Goal: Transaction & Acquisition: Purchase product/service

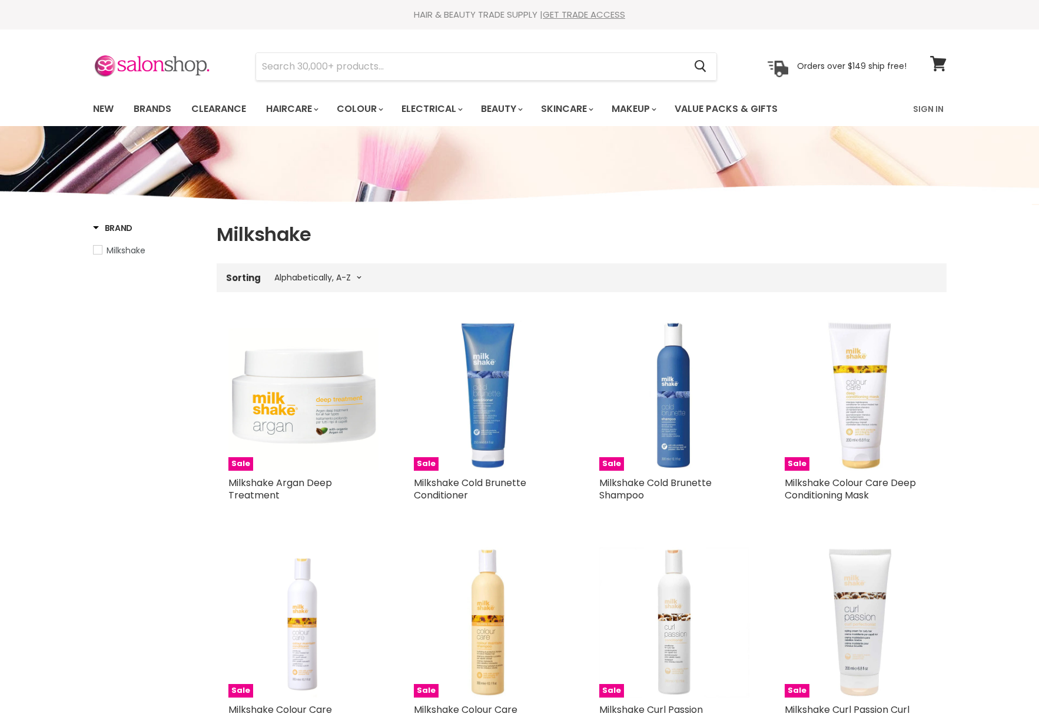
select select "title-ascending"
click at [100, 102] on link "New" at bounding box center [103, 109] width 38 height 25
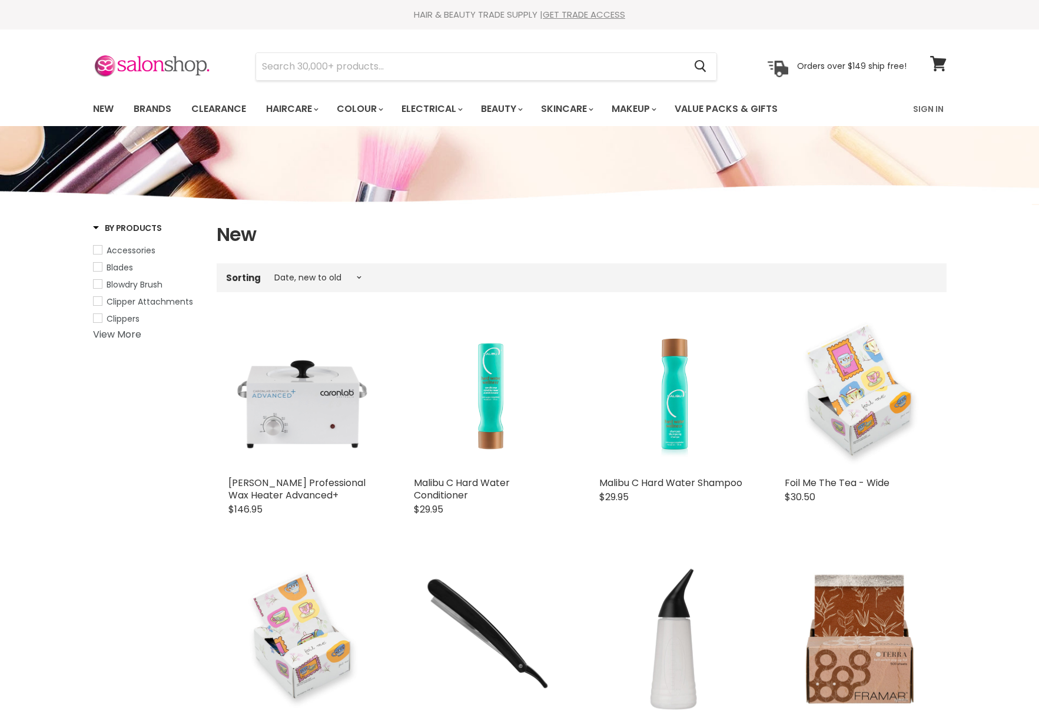
select select "created-descending"
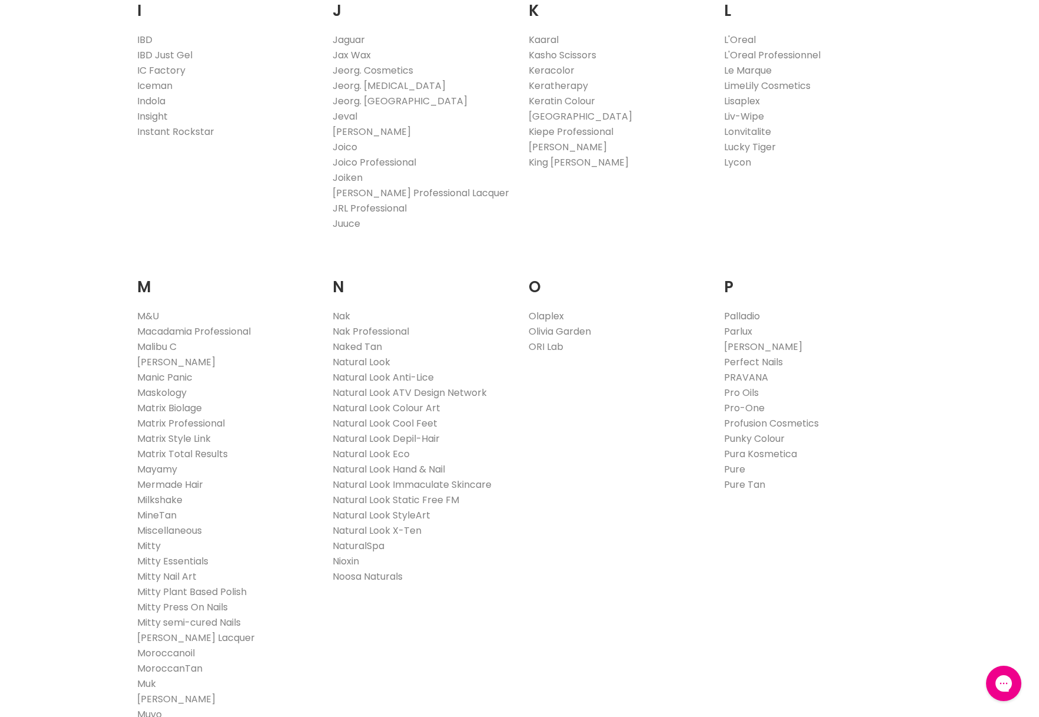
scroll to position [1092, 0]
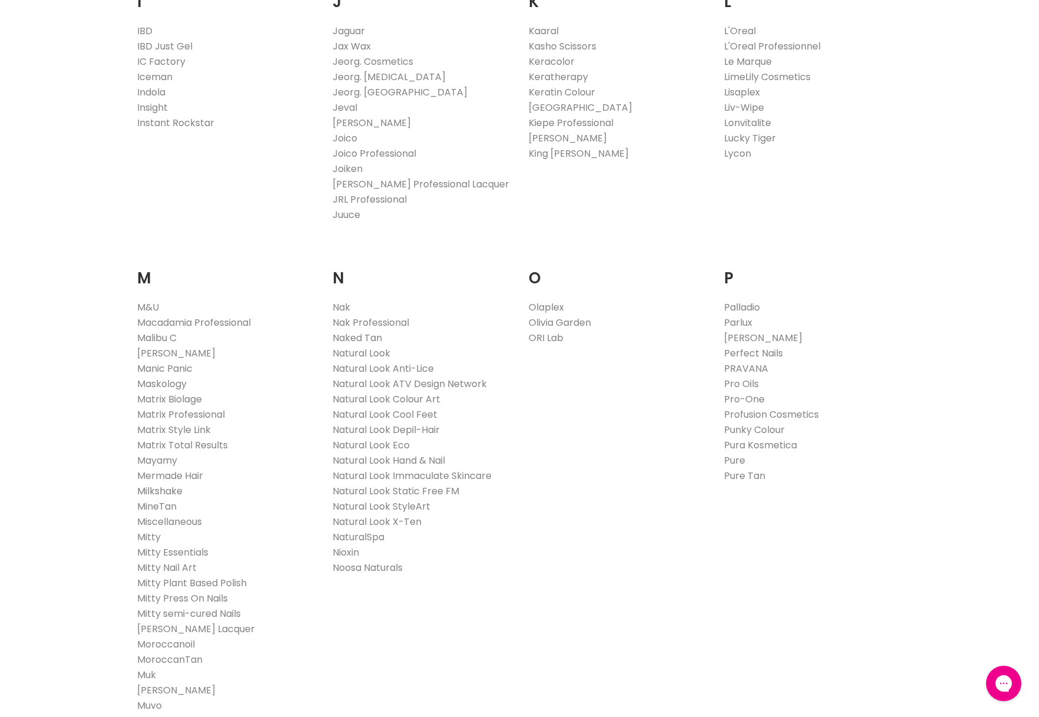
click at [165, 489] on link "Milkshake" at bounding box center [159, 491] width 45 height 14
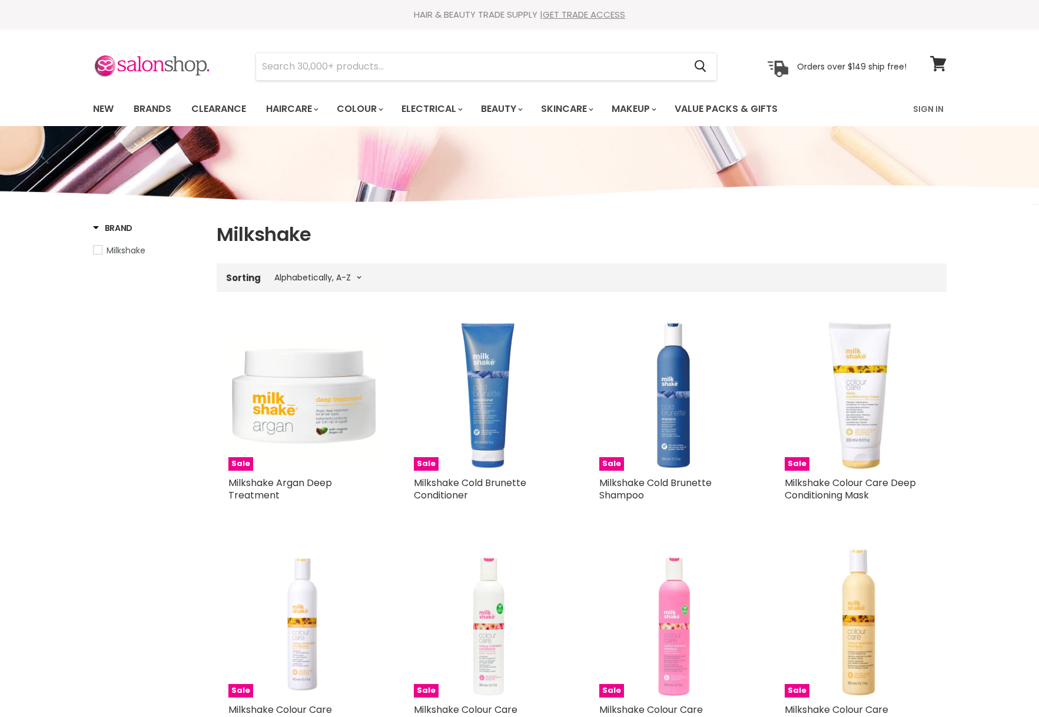
select select "title-ascending"
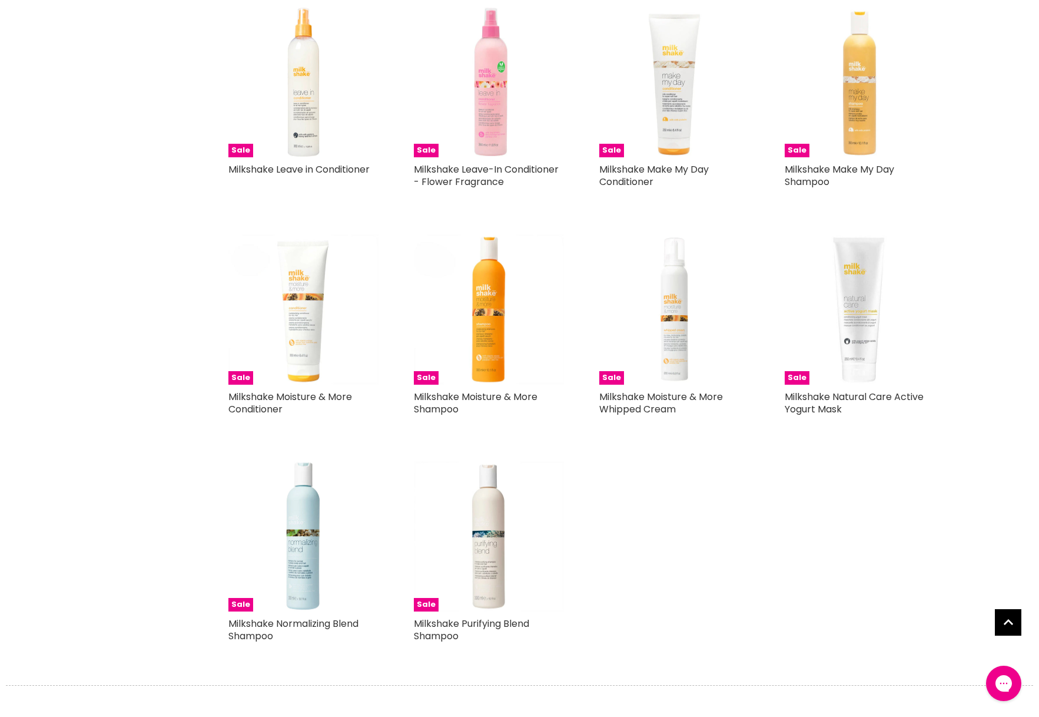
scroll to position [2128, 0]
